Goal: Task Accomplishment & Management: Manage account settings

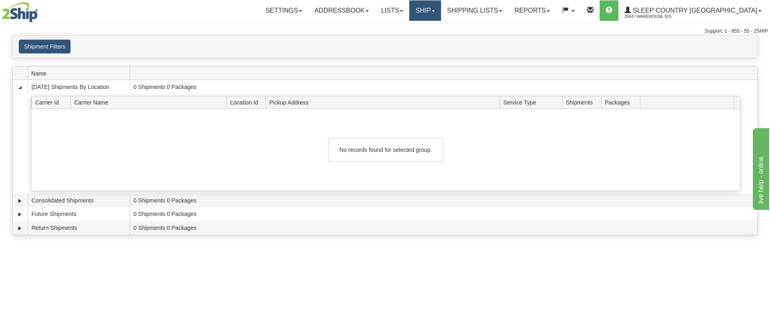
click at [441, 15] on link "Ship" at bounding box center [424, 10] width 31 height 20
click at [441, 33] on link "Ship Screen" at bounding box center [404, 28] width 74 height 11
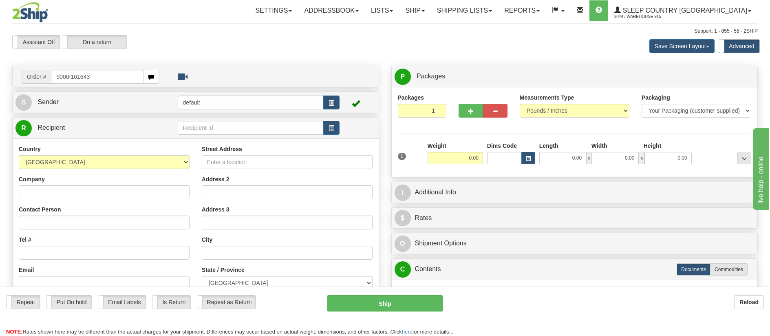
type input "9000I161643"
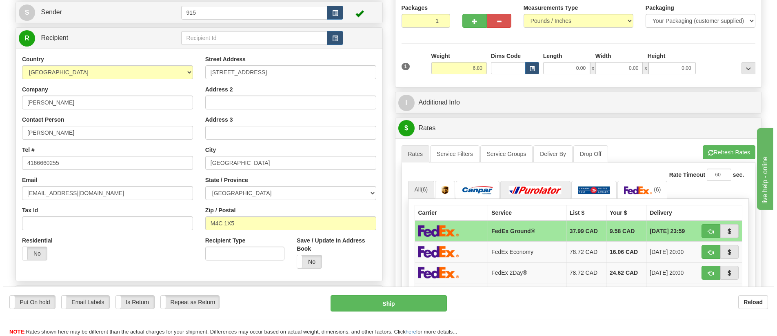
scroll to position [122, 0]
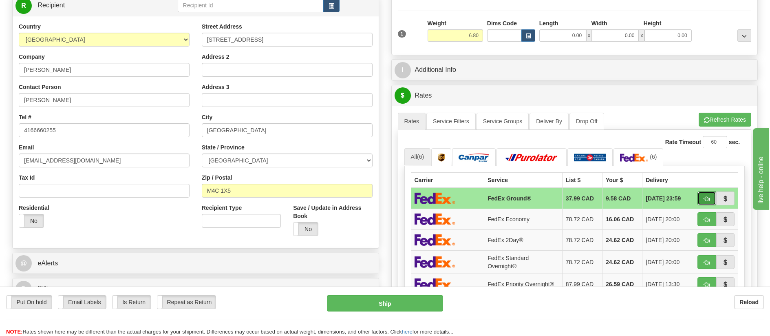
click at [709, 199] on span "button" at bounding box center [707, 198] width 6 height 5
type input "92"
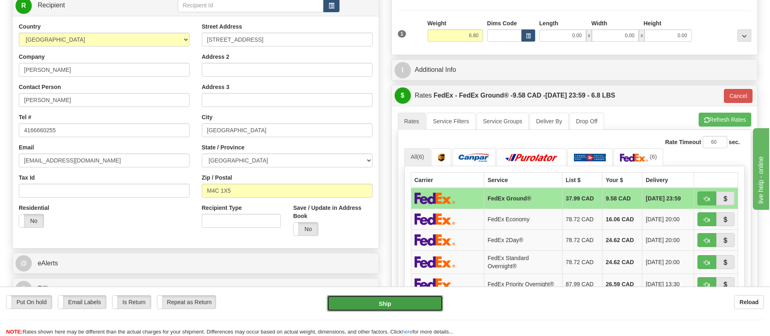
click at [423, 296] on button "Ship" at bounding box center [385, 303] width 116 height 16
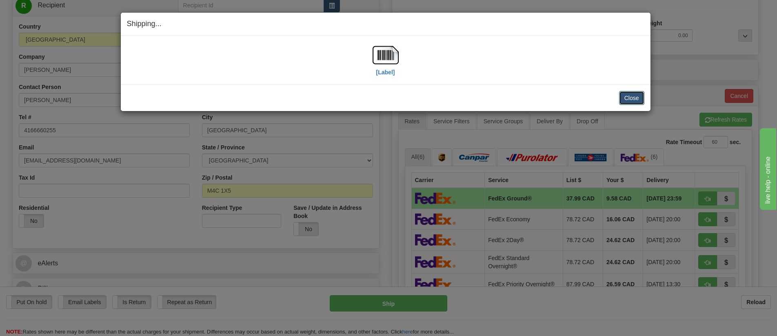
click at [628, 99] on button "Close" at bounding box center [631, 98] width 25 height 14
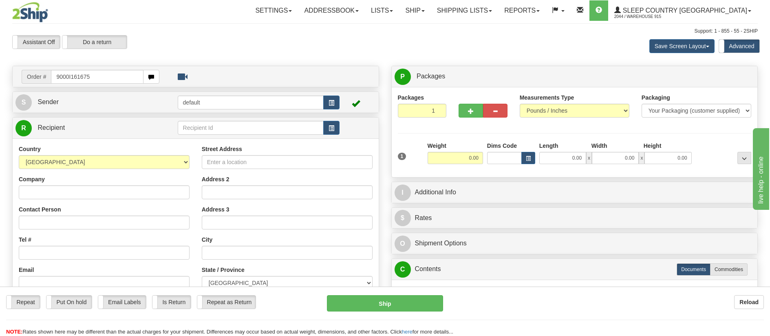
type input "9000I161675"
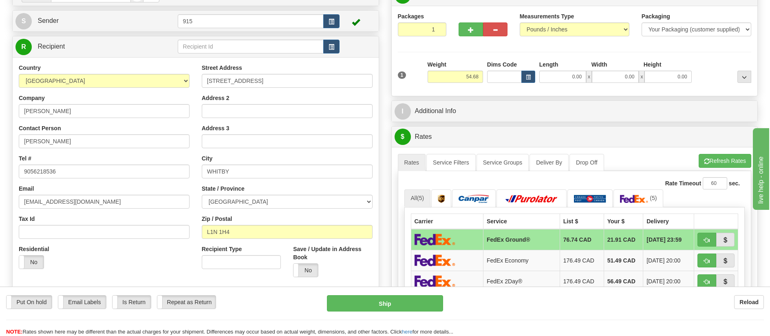
scroll to position [122, 0]
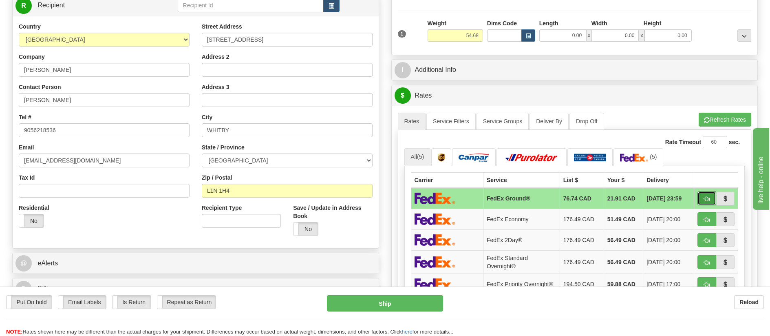
click at [710, 199] on button "button" at bounding box center [707, 198] width 19 height 14
type input "92"
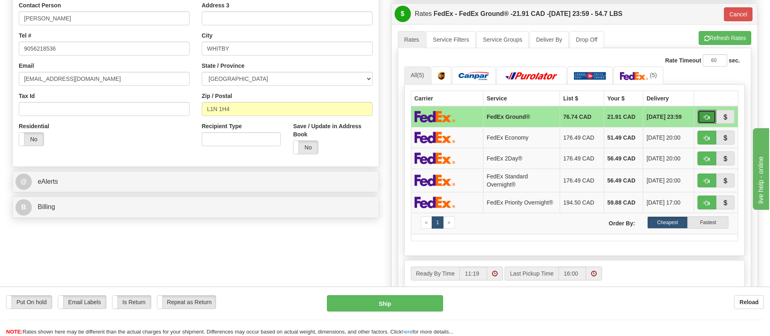
scroll to position [326, 0]
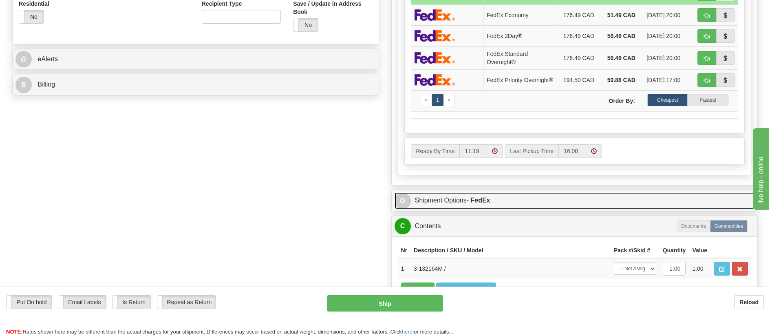
click at [470, 195] on link "O Shipment Options - FedEx" at bounding box center [575, 200] width 361 height 17
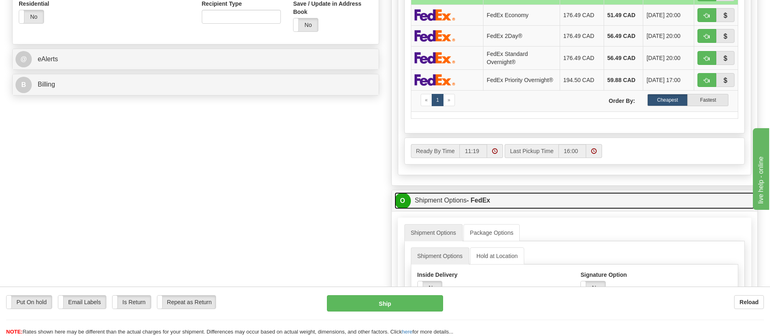
scroll to position [449, 0]
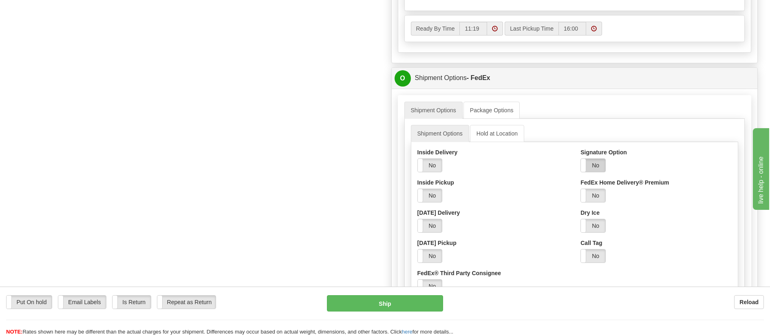
click at [592, 169] on label "No" at bounding box center [593, 165] width 24 height 13
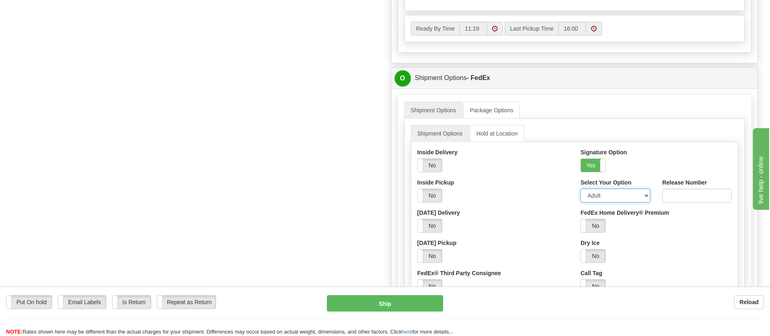
click at [608, 201] on select "Adult Direct Indirect No Signature Required Service Default" at bounding box center [615, 195] width 69 height 14
select select "2"
click at [581, 190] on select "Adult Direct Indirect No Signature Required Service Default" at bounding box center [615, 195] width 69 height 14
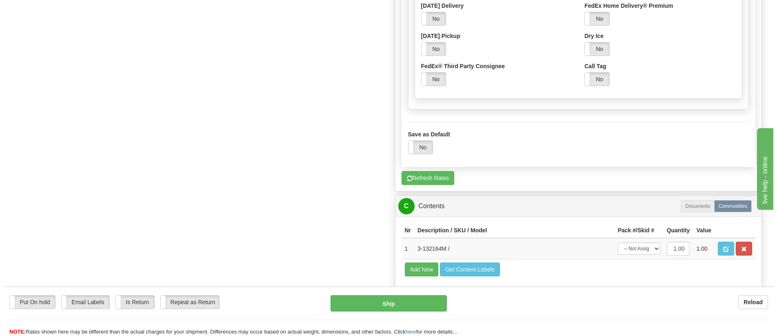
scroll to position [734, 0]
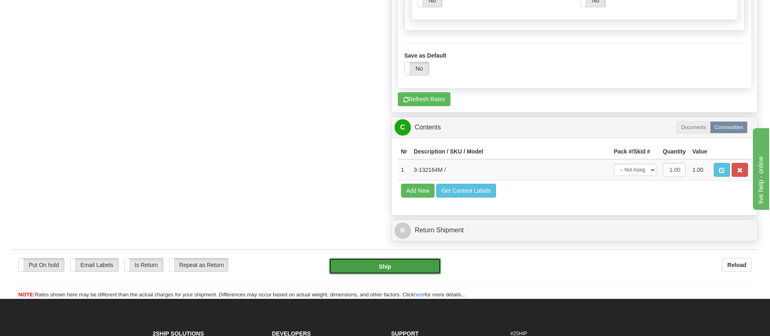
click at [362, 272] on button "Ship" at bounding box center [385, 266] width 112 height 16
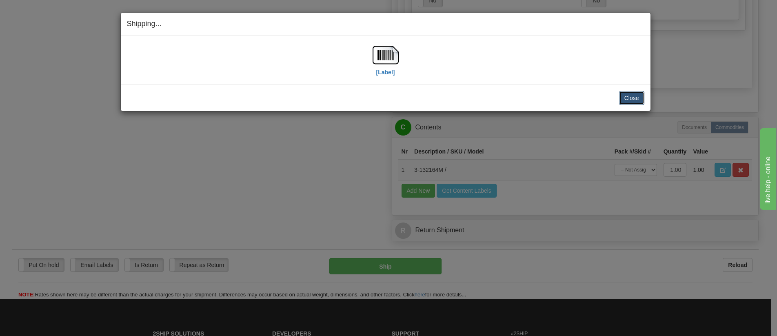
click at [628, 93] on button "Close" at bounding box center [631, 98] width 25 height 14
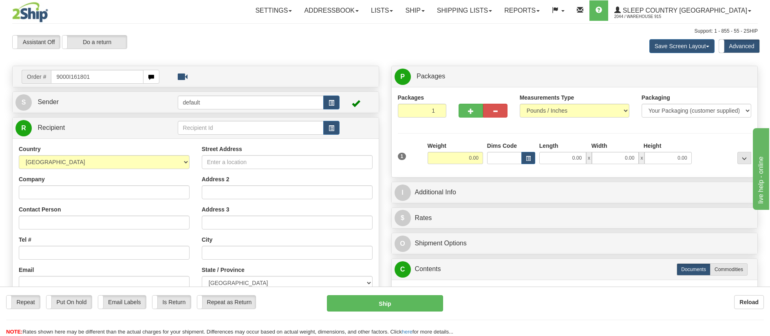
type input "9000I161801"
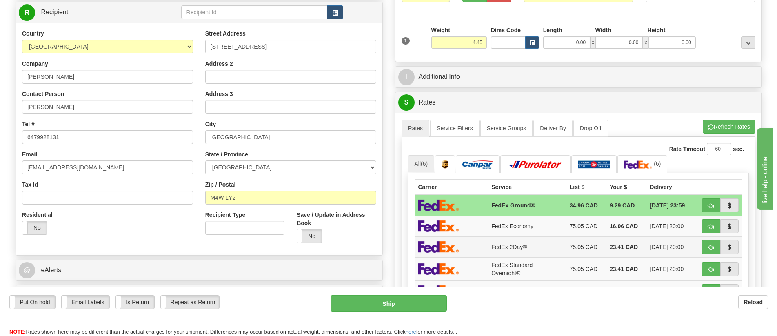
scroll to position [122, 0]
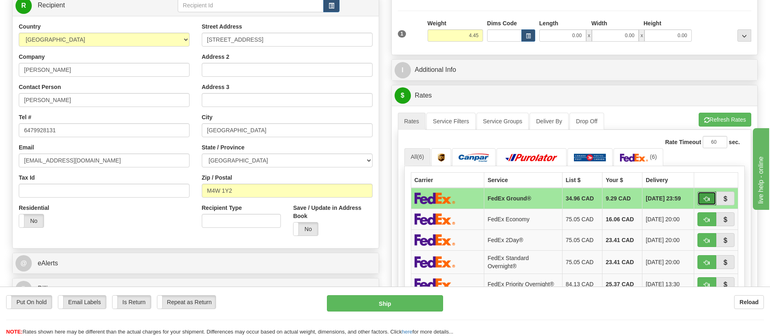
click at [701, 199] on button "button" at bounding box center [707, 198] width 19 height 14
type input "92"
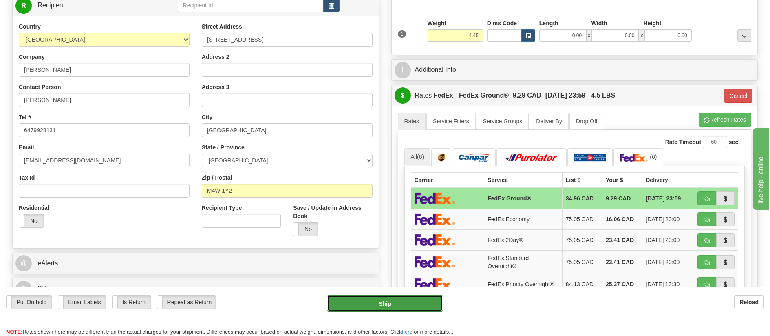
click at [434, 303] on button "Ship" at bounding box center [385, 303] width 116 height 16
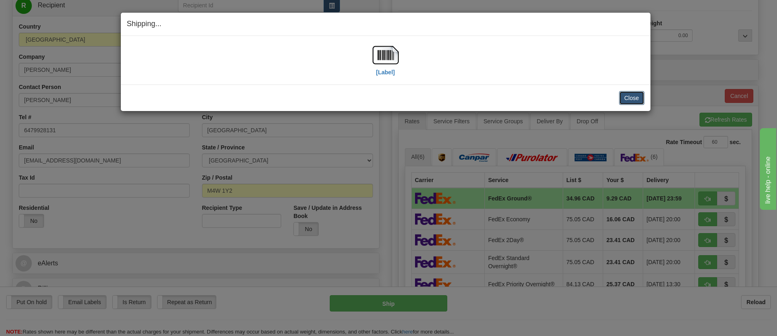
click at [629, 100] on button "Close" at bounding box center [631, 98] width 25 height 14
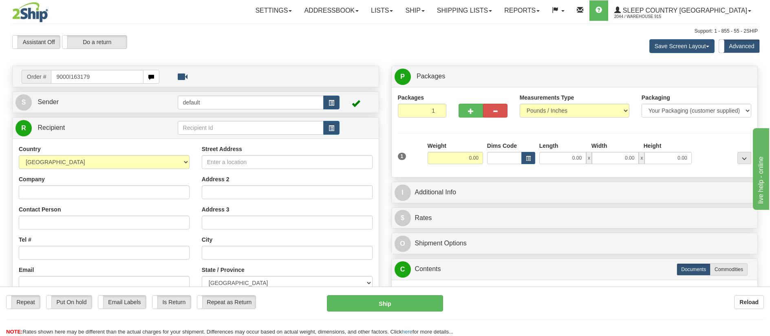
type input "9000I163179"
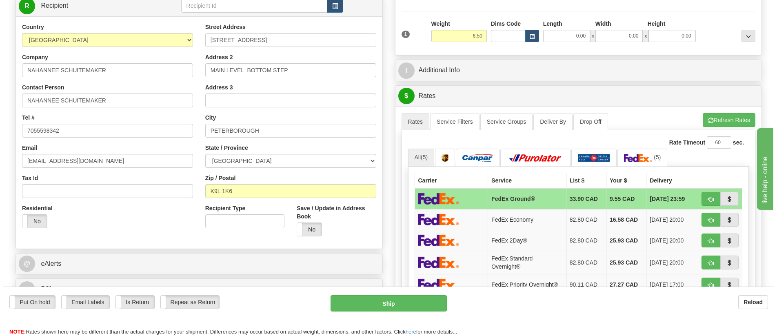
scroll to position [122, 0]
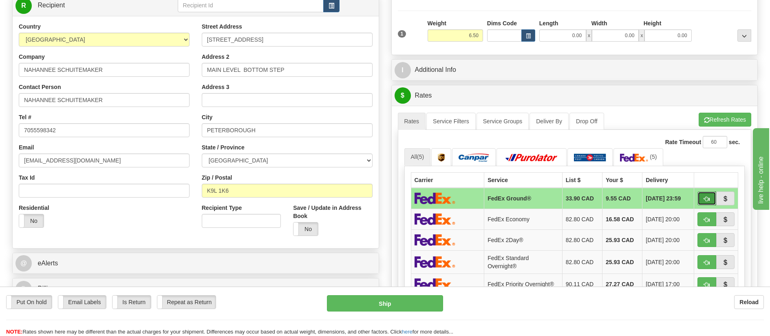
click at [704, 199] on button "button" at bounding box center [707, 198] width 19 height 14
type input "92"
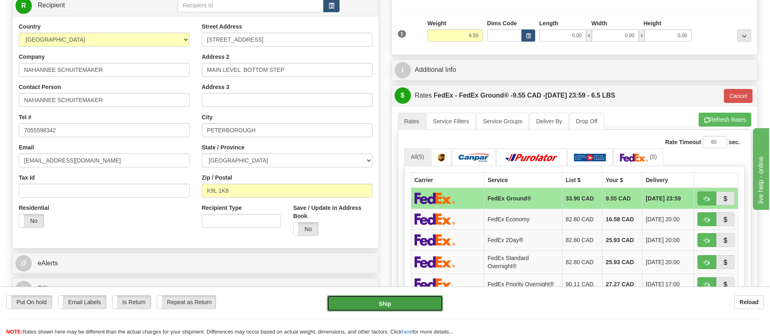
click at [391, 299] on button "Ship" at bounding box center [385, 303] width 116 height 16
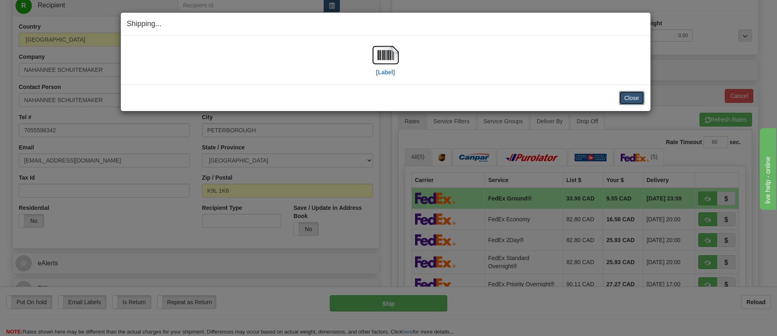
click at [625, 99] on button "Close" at bounding box center [631, 98] width 25 height 14
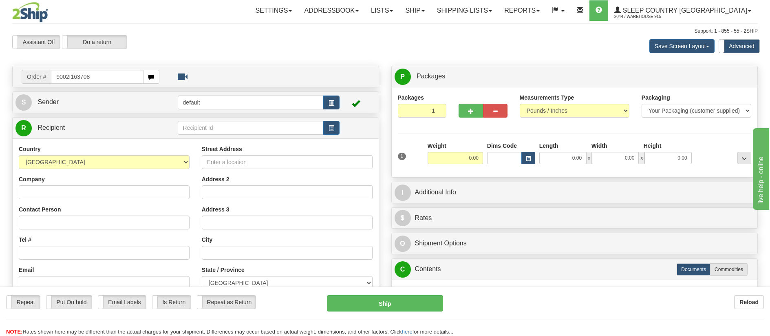
type input "9002I163708"
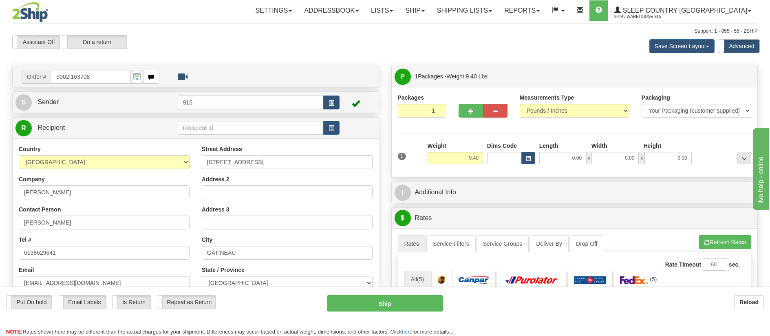
drag, startPoint x: 606, startPoint y: 199, endPoint x: 409, endPoint y: 157, distance: 201.7
click at [409, 157] on div "1" at bounding box center [411, 151] width 30 height 18
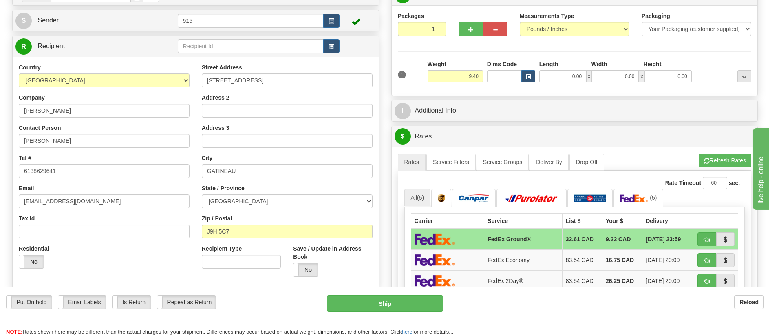
scroll to position [122, 0]
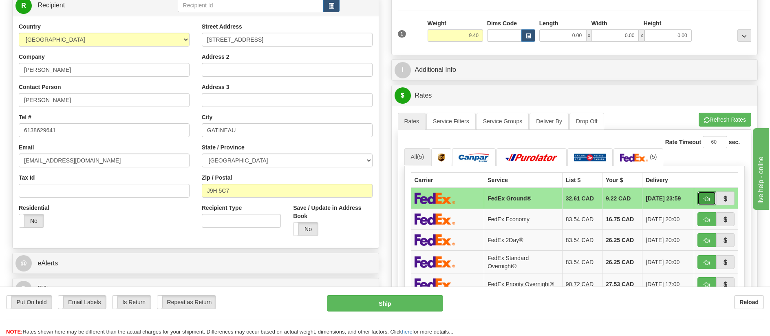
click at [703, 195] on button "button" at bounding box center [707, 198] width 19 height 14
type input "92"
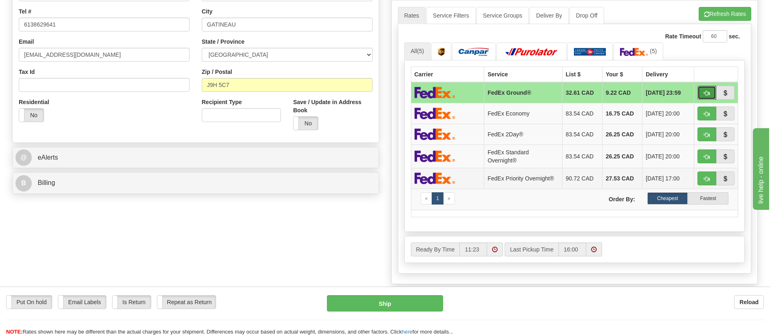
scroll to position [285, 0]
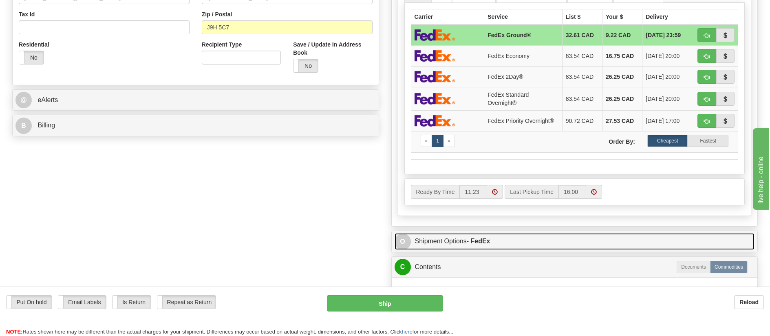
click at [556, 243] on link "O Shipment Options - FedEx" at bounding box center [575, 241] width 361 height 17
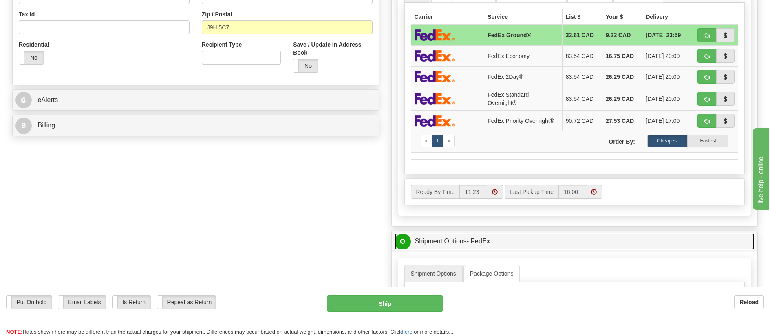
scroll to position [367, 0]
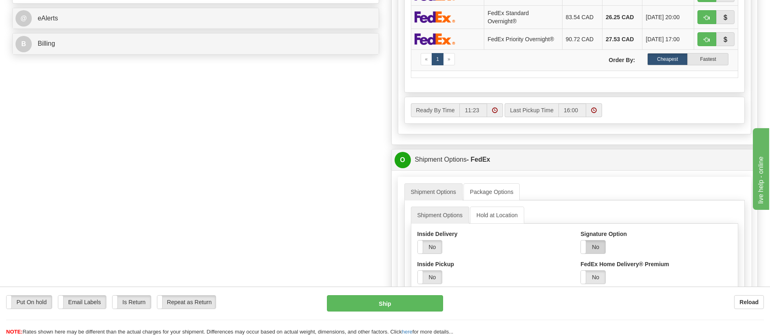
click at [595, 241] on label "No" at bounding box center [593, 246] width 24 height 13
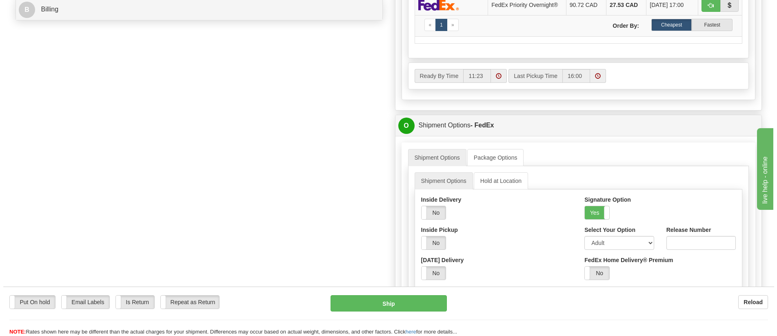
scroll to position [449, 0]
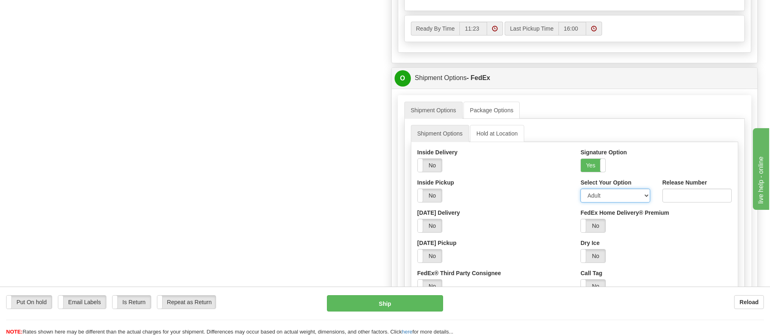
click at [600, 193] on select "Adult Direct Indirect No Signature Required Service Default" at bounding box center [615, 195] width 69 height 14
select select "2"
click at [581, 188] on select "Adult Direct Indirect No Signature Required Service Default" at bounding box center [615, 195] width 69 height 14
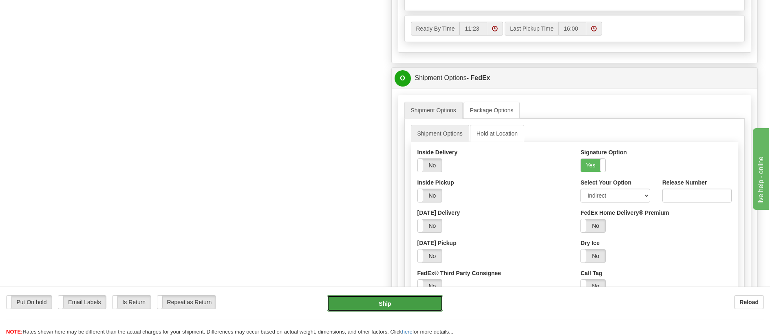
click at [419, 305] on button "Ship" at bounding box center [385, 303] width 116 height 16
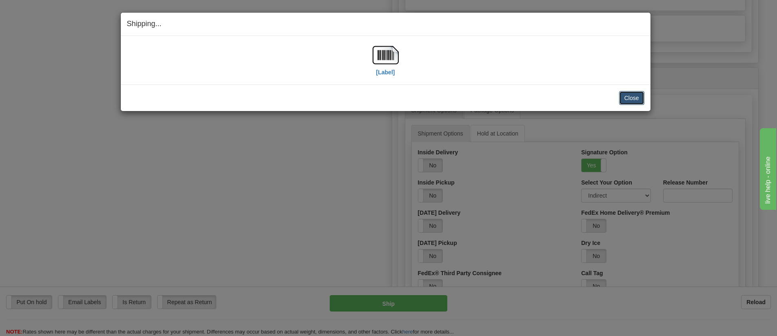
click at [633, 97] on button "Close" at bounding box center [631, 98] width 25 height 14
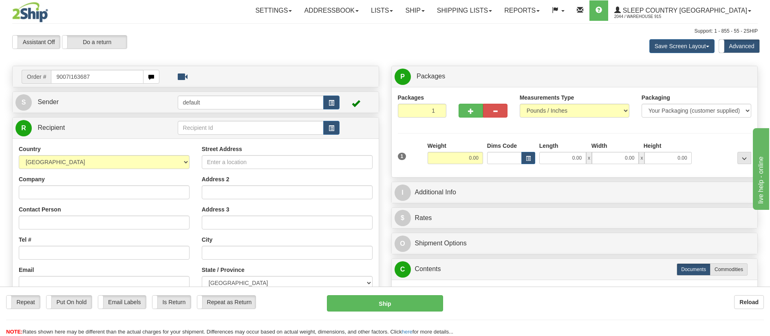
type input "9007I163687"
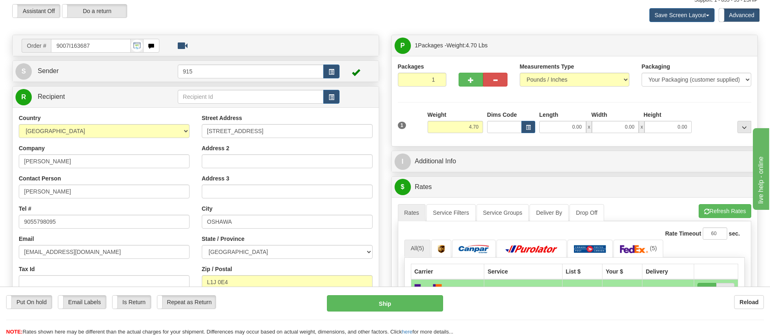
scroll to position [82, 0]
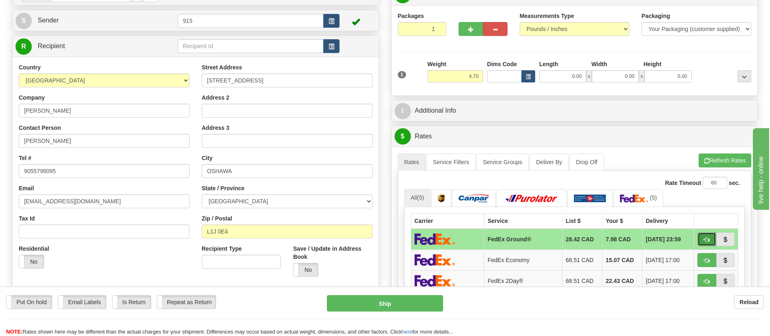
click at [706, 239] on span "button" at bounding box center [707, 239] width 6 height 5
type input "92"
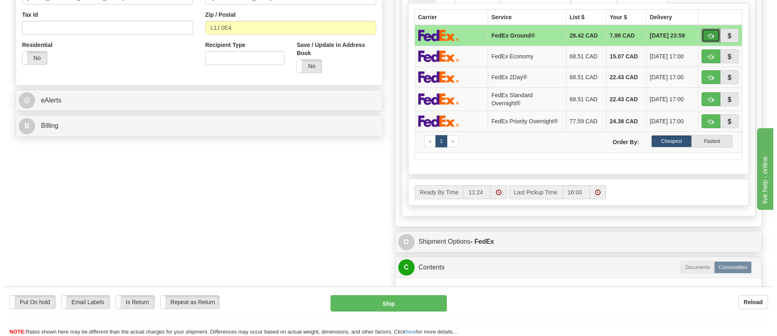
scroll to position [326, 0]
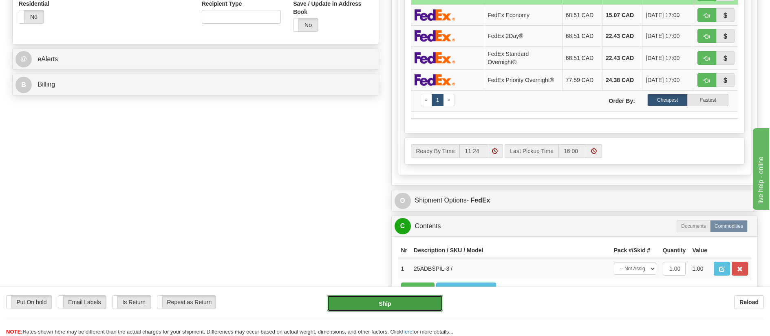
click at [398, 297] on button "Ship" at bounding box center [385, 303] width 116 height 16
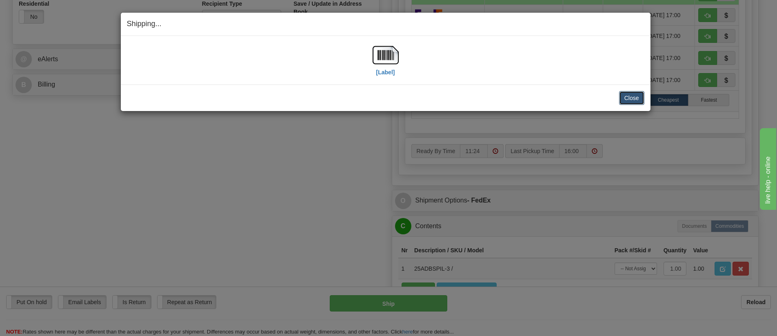
click at [635, 99] on button "Close" at bounding box center [631, 98] width 25 height 14
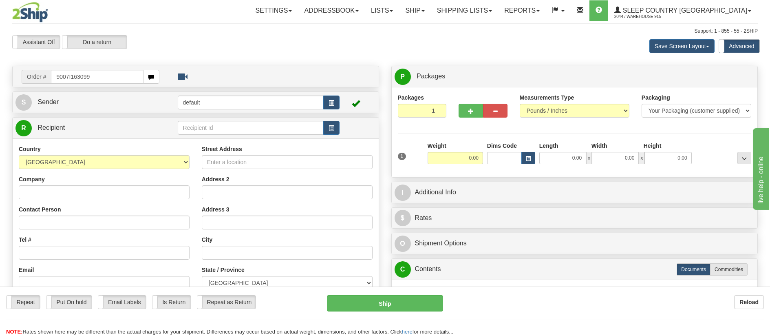
type input "9007I163099"
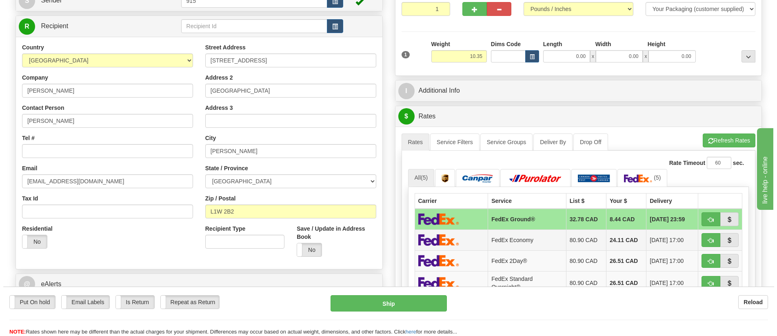
scroll to position [122, 0]
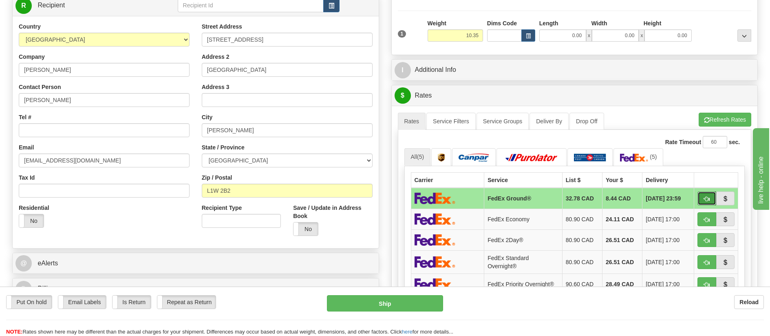
click at [702, 194] on button "button" at bounding box center [707, 198] width 19 height 14
type input "92"
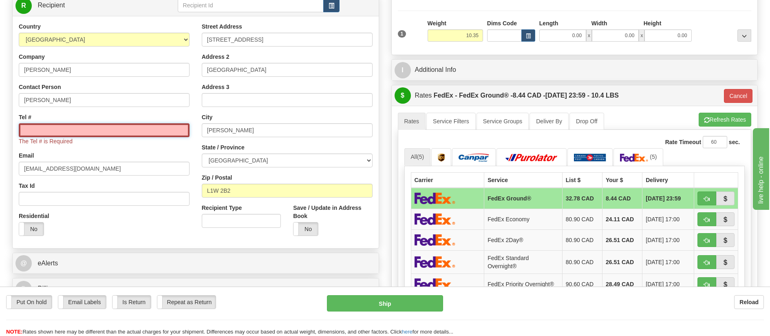
click at [136, 128] on input "Tel #" at bounding box center [104, 130] width 171 height 14
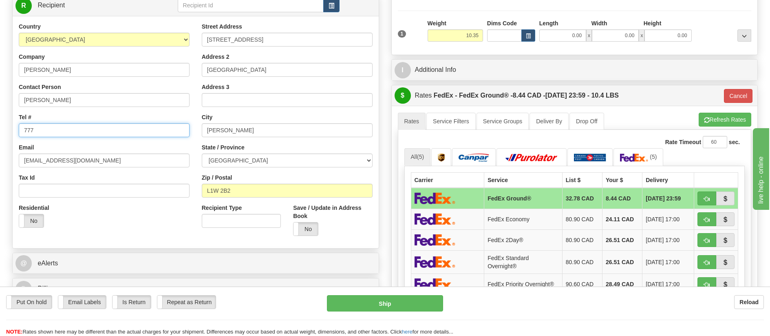
type input "7777777"
click at [706, 191] on button "button" at bounding box center [707, 198] width 19 height 14
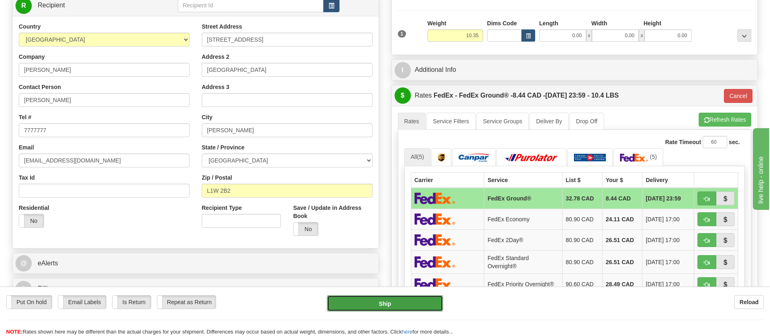
click at [387, 302] on button "Ship" at bounding box center [385, 303] width 116 height 16
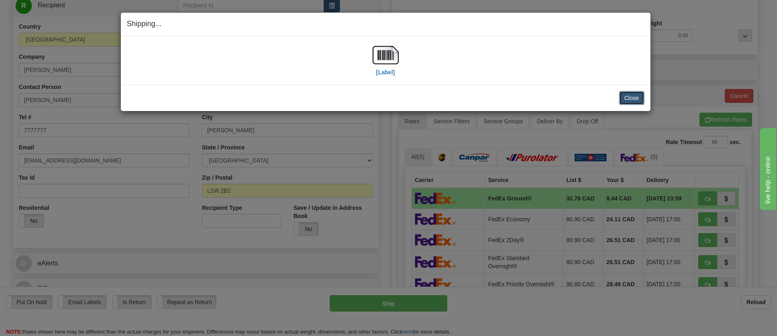
click at [630, 100] on button "Close" at bounding box center [631, 98] width 25 height 14
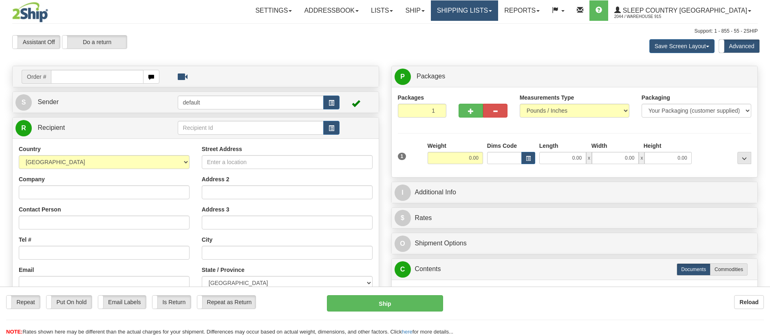
click at [498, 12] on link "Shipping lists" at bounding box center [464, 10] width 67 height 20
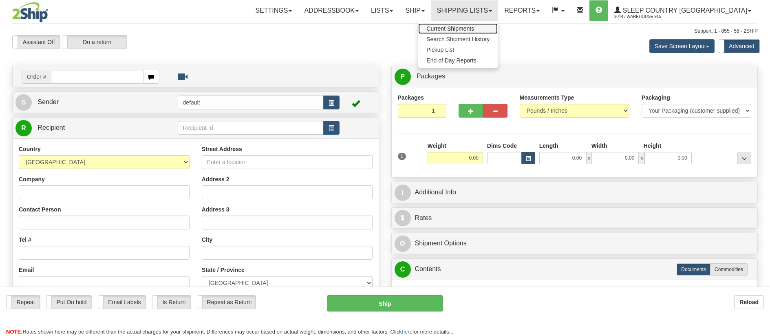
click at [474, 27] on span "Current Shipments" at bounding box center [451, 28] width 48 height 7
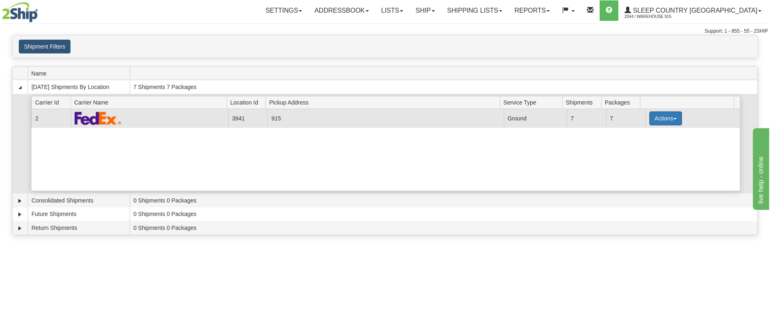
click at [663, 121] on button "Actions" at bounding box center [666, 118] width 33 height 14
click at [645, 177] on link "Print" at bounding box center [649, 176] width 65 height 11
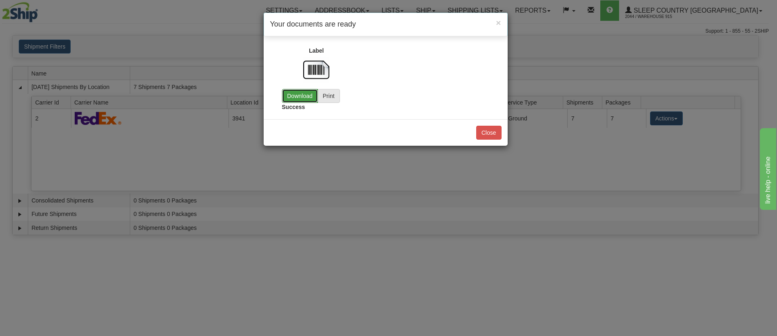
click at [303, 98] on link "Download" at bounding box center [300, 96] width 36 height 14
click at [487, 132] on button "Close" at bounding box center [488, 133] width 25 height 14
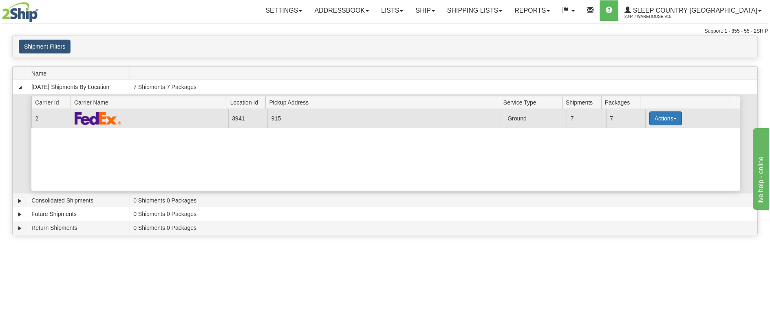
click at [664, 117] on button "Actions" at bounding box center [666, 118] width 33 height 14
click at [651, 144] on link "Close" at bounding box center [649, 144] width 65 height 11
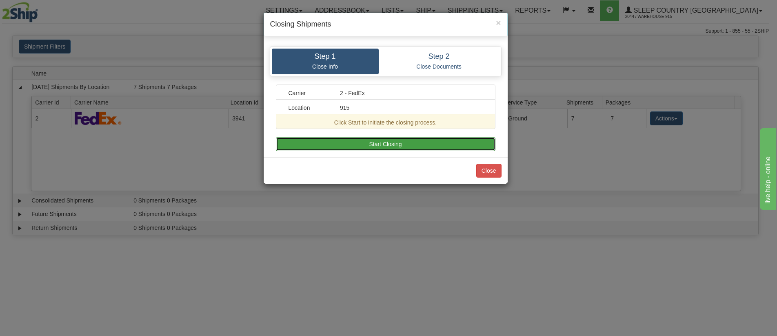
click at [382, 142] on button "Start Closing" at bounding box center [385, 144] width 219 height 14
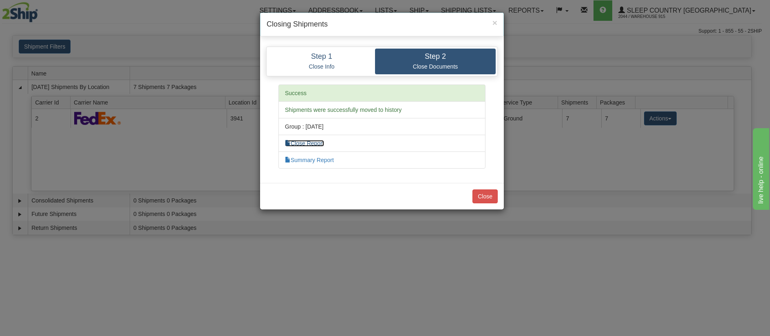
click at [317, 144] on link "Close Report" at bounding box center [304, 143] width 39 height 7
click at [480, 193] on button "Close" at bounding box center [485, 196] width 25 height 14
